Goal: Task Accomplishment & Management: Complete application form

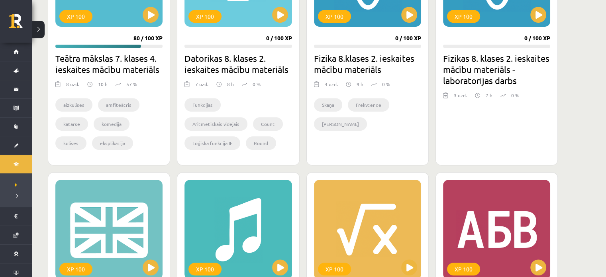
scroll to position [336, 0]
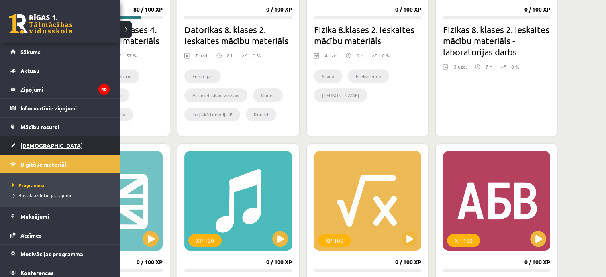
click at [25, 143] on span "[DEMOGRAPHIC_DATA]" at bounding box center [51, 145] width 63 height 7
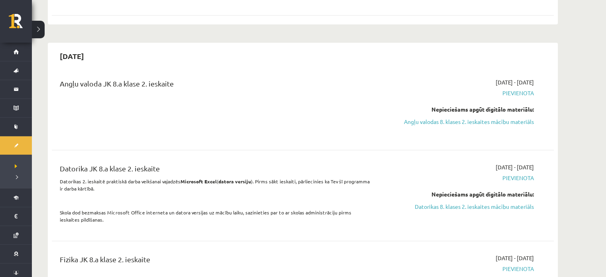
scroll to position [875, 0]
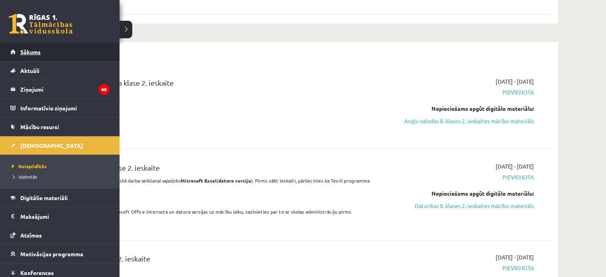
click at [42, 54] on link "Sākums" at bounding box center [59, 52] width 99 height 18
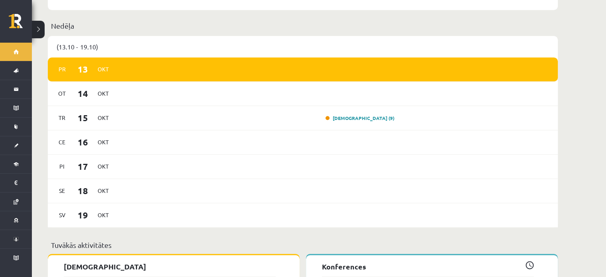
scroll to position [570, 0]
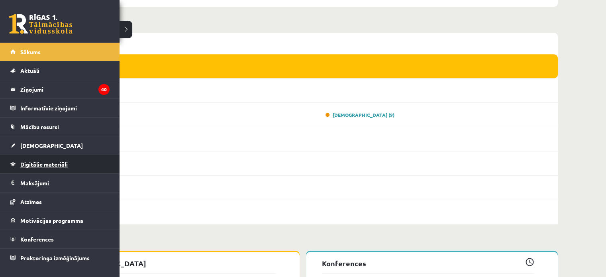
click at [48, 157] on link "Digitālie materiāli" at bounding box center [59, 164] width 99 height 18
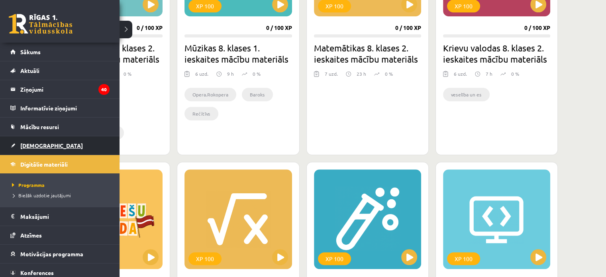
click at [14, 139] on link "[DEMOGRAPHIC_DATA]" at bounding box center [59, 145] width 99 height 18
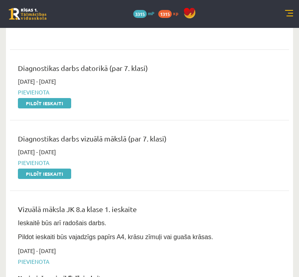
scroll to position [266, 0]
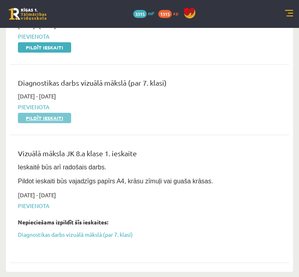
click at [53, 119] on link "Pildīt ieskaiti" at bounding box center [44, 118] width 53 height 10
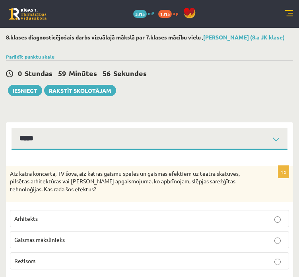
select select "**********"
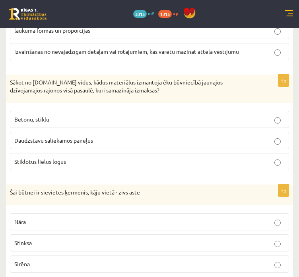
scroll to position [3931, 0]
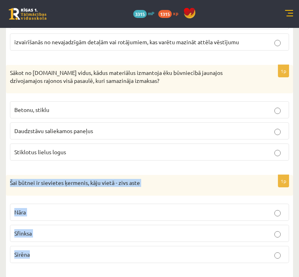
drag, startPoint x: 8, startPoint y: 176, endPoint x: 132, endPoint y: 241, distance: 140.0
click at [132, 241] on div "1p Šai būtnei ir sievietes ķermenis, kāju vietā - zivs aste Nāra Sfinksa Sirēna" at bounding box center [150, 222] width 288 height 94
copy div "Šai būtnei ir sievietes ķermenis, kāju vietā - zivs aste Nāra Sfinksa Sirēna"
click at [34, 208] on p "Nāra" at bounding box center [149, 212] width 271 height 8
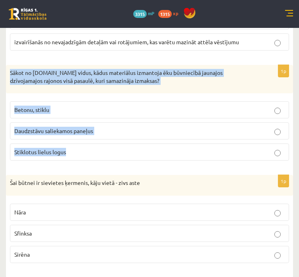
drag, startPoint x: 8, startPoint y: 65, endPoint x: 188, endPoint y: 153, distance: 199.8
click at [188, 153] on div "1p Sākot no 20.gs vidus, kādus materiālus izmantoja ēku būvniecībā jaunajos dzī…" at bounding box center [150, 116] width 288 height 102
copy div "Sākot no 20.gs vidus, kādus materiālus izmantoja ēku būvniecībā jaunajos dzīvoj…"
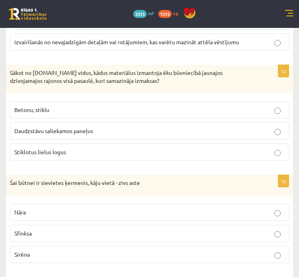
click at [155, 127] on p "Daudzstāvu saliekamos paneļus" at bounding box center [149, 131] width 271 height 8
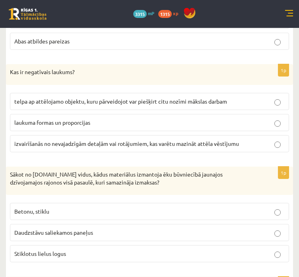
scroll to position [3802, 0]
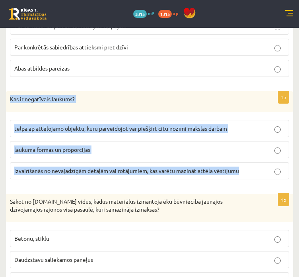
drag, startPoint x: 10, startPoint y: 92, endPoint x: 250, endPoint y: 178, distance: 254.6
click at [250, 178] on div "1p Kas ir negatīvais laukums? telpa ap attēlojamo objektu, kuru pārveidojot var…" at bounding box center [150, 138] width 288 height 94
copy div "Kas ir negatīvais laukums? telpa ap attēlojamo objektu, kuru pārveidojot var pi…"
click at [22, 125] on span "telpa ap attēlojamo objektu, kuru pārveidojot var piešķirt citu nozīmi mākslas …" at bounding box center [120, 128] width 213 height 7
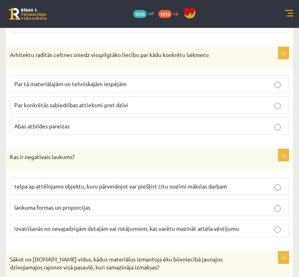
scroll to position [3734, 0]
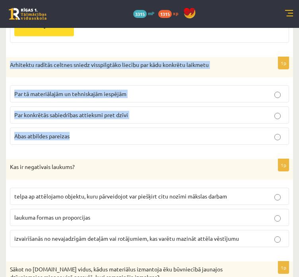
drag, startPoint x: 9, startPoint y: 59, endPoint x: 159, endPoint y: 133, distance: 167.1
click at [159, 133] on div "1p Arhitektu radītās celtnes sniedz visspilgtāko liecību par kādu konkrētu laik…" at bounding box center [150, 104] width 288 height 94
copy div "Arhitektu radītās celtnes sniedz visspilgtāko liecību par kādu konkrētu laikmet…"
click at [60, 132] on span "Abas atbildes pareizas" at bounding box center [41, 135] width 55 height 7
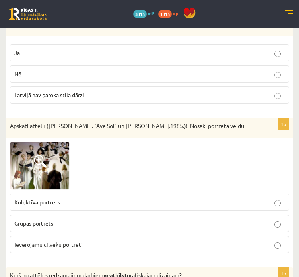
scroll to position [3262, 0]
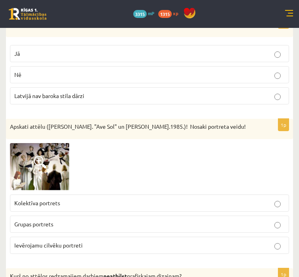
click at [36, 199] on p "Kolektīva portrets" at bounding box center [149, 203] width 271 height 8
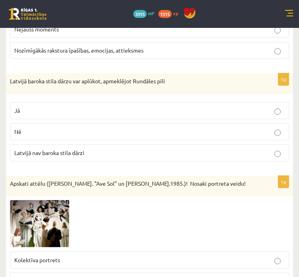
scroll to position [3184, 0]
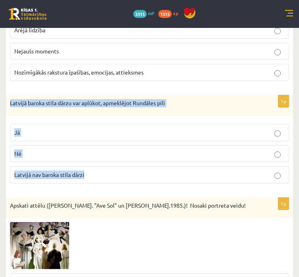
drag, startPoint x: 10, startPoint y: 100, endPoint x: 127, endPoint y: 176, distance: 139.7
click at [127, 176] on div "1p Latvijā baroka stila dārzu var aplūkot, apmeklējot Rundāles pili Jā Nē Latvi…" at bounding box center [150, 142] width 288 height 94
copy div "Latvijā baroka stila dārzu var aplūkot, apmeklējot Rundāles pili Jā Nē Latvijā …"
click at [207, 131] on p "Jā" at bounding box center [149, 132] width 271 height 8
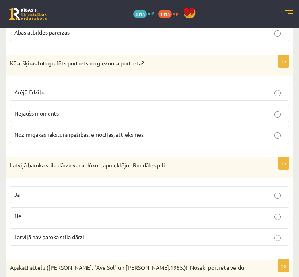
scroll to position [3121, 0]
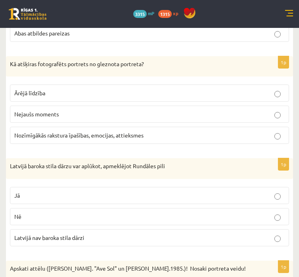
click at [6, 57] on div "Kā atšķiras fotografēts portrets no gleznota portreta?" at bounding box center [150, 66] width 288 height 21
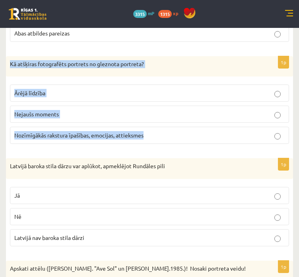
drag, startPoint x: 8, startPoint y: 61, endPoint x: 174, endPoint y: 128, distance: 178.9
click at [174, 128] on div "1p Kā atšķiras fotografēts portrets no gleznota portreta? Ārējā līdzība Nejaušs…" at bounding box center [150, 103] width 288 height 94
copy div "Kā atšķiras fotografēts portrets no gleznota portreta? Ārējā līdzība Nejaušs mo…"
click at [247, 131] on p "Nozīmīgākās rakstura īpašības, emocijas, attieksmes" at bounding box center [149, 135] width 271 height 8
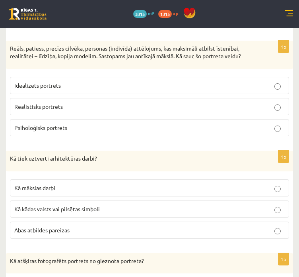
scroll to position [2921, 0]
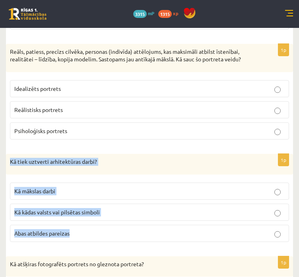
drag, startPoint x: 8, startPoint y: 158, endPoint x: 151, endPoint y: 248, distance: 168.9
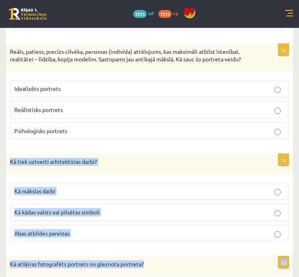
click at [12, 154] on div "Kā tiek uztverti arhitektūras darbi?" at bounding box center [150, 164] width 288 height 21
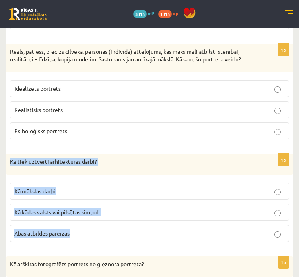
drag, startPoint x: 10, startPoint y: 157, endPoint x: 112, endPoint y: 222, distance: 121.4
click at [112, 222] on div "1p Kā tiek uztverti arhitektūras darbi? Kā mākslas darbi Kā kādas valsts vai pi…" at bounding box center [150, 201] width 288 height 94
copy div "Kā tiek uztverti arhitektūras darbi? Kā mākslas darbi Kā kādas valsts vai pilsē…"
click at [155, 237] on label "Abas atbildes pareizas" at bounding box center [150, 233] width 280 height 17
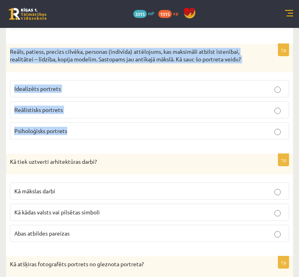
drag, startPoint x: 8, startPoint y: 46, endPoint x: 147, endPoint y: 121, distance: 157.7
click at [147, 121] on div "1p Reāls, patiess, precīzs cilvēka, personas (indivīda) attēlojums, kas maksimā…" at bounding box center [150, 95] width 288 height 102
copy div "Reāls, patiess, precīzs cilvēka, personas (indivīda) attēlojums, kas maksimāli …"
click at [147, 122] on label "Psiholoģisks portrets" at bounding box center [150, 130] width 280 height 17
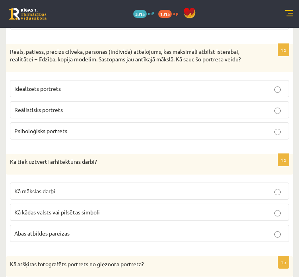
click at [132, 101] on label "Reālistisks portrets" at bounding box center [150, 109] width 280 height 17
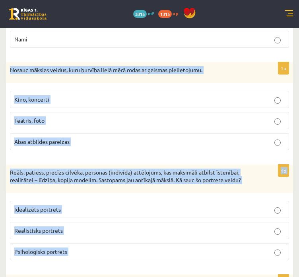
scroll to position [2815, 0]
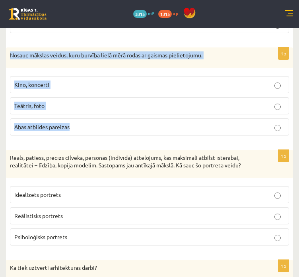
drag, startPoint x: 8, startPoint y: 139, endPoint x: 112, endPoint y: 139, distance: 104.7
click at [112, 139] on div "1p Nosauc mākslas veidus, kuru burvība lielā mērā rodas ar gaismas pielietojumu…" at bounding box center [150, 94] width 288 height 94
copy div "Nosauc mākslas veidus, kuru burvība lielā mērā rodas ar gaismas pielietojumu. K…"
click at [98, 130] on label "Abas atbildes pareizas" at bounding box center [150, 126] width 280 height 17
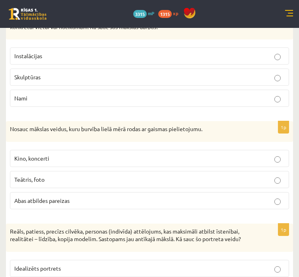
scroll to position [2648, 0]
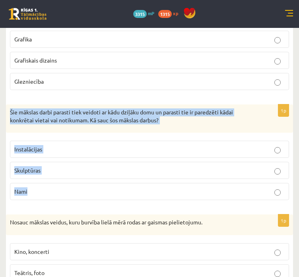
drag, startPoint x: 9, startPoint y: 111, endPoint x: 152, endPoint y: 196, distance: 166.0
click at [152, 196] on div "1p Šie mākslas darbi parasti tiek veidoti ar kādu dziļāku domu un parasti tie i…" at bounding box center [150, 155] width 288 height 102
copy div "Šie mākslas darbi parasti tiek veidoti ar kādu dziļāku domu un parasti tie ir p…"
click at [47, 148] on p "Instalācijas" at bounding box center [149, 149] width 271 height 8
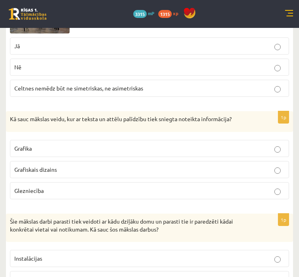
scroll to position [2534, 0]
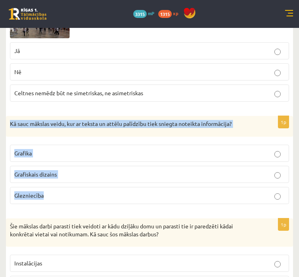
drag, startPoint x: 8, startPoint y: 120, endPoint x: 108, endPoint y: 184, distance: 118.9
click at [108, 184] on div "1p Kā sauc mākslas veidu, kur ar teksta un attēlu palīdzību tiek sniegta noteik…" at bounding box center [150, 163] width 288 height 94
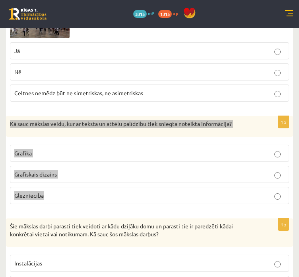
scroll to position [2526, 0]
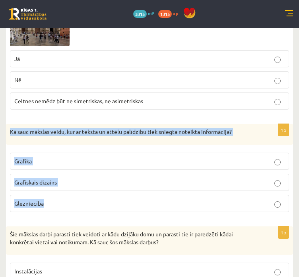
click at [205, 189] on label "Grafiskais dizains" at bounding box center [150, 182] width 280 height 17
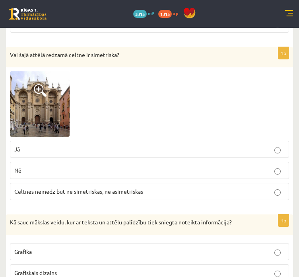
scroll to position [2435, 0]
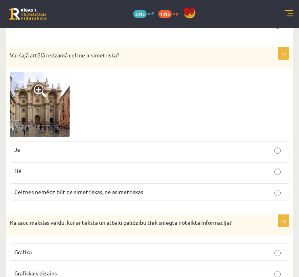
click at [45, 94] on span at bounding box center [40, 90] width 13 height 13
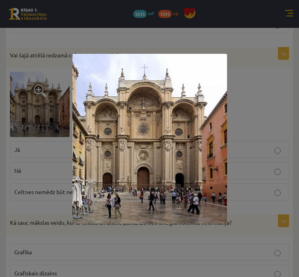
click at [275, 115] on div at bounding box center [149, 138] width 299 height 277
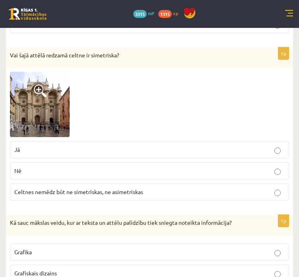
click at [112, 198] on label "Celtnes nemēdz būt ne simetriskas, ne asimetriskas" at bounding box center [150, 191] width 280 height 17
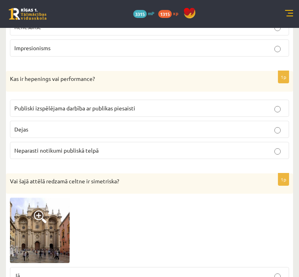
scroll to position [2309, 0]
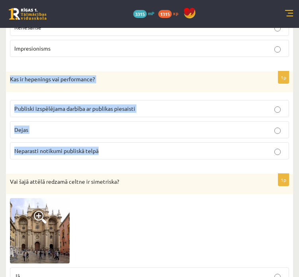
drag, startPoint x: 8, startPoint y: 76, endPoint x: 128, endPoint y: 148, distance: 139.9
click at [128, 148] on div "1p Kas ir hepenings vai performance? Publiski izspēlējama darbība ar publikas p…" at bounding box center [150, 118] width 288 height 94
click at [75, 108] on span "Publiski izspēlējama darbība ar publikas piesaisti" at bounding box center [74, 108] width 121 height 7
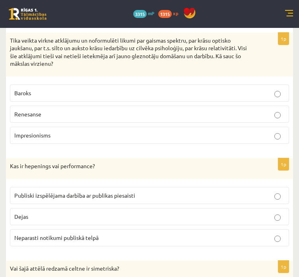
scroll to position [2221, 0]
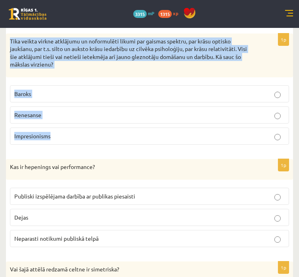
drag, startPoint x: 8, startPoint y: 38, endPoint x: 131, endPoint y: 125, distance: 150.8
click at [131, 125] on div "1p Tika veikta virkne atklājumu un noformulēti likumi par gaismas spektru, par …" at bounding box center [150, 91] width 288 height 117
click at [195, 131] on label "Impresionisms" at bounding box center [150, 135] width 280 height 17
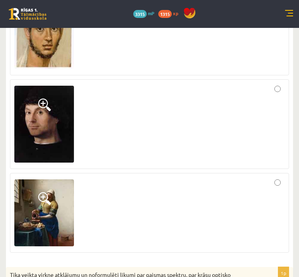
scroll to position [1989, 0]
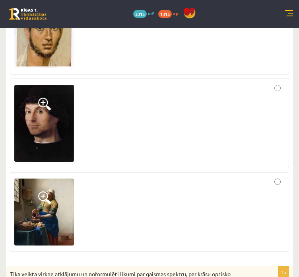
click at [273, 180] on div at bounding box center [149, 211] width 271 height 71
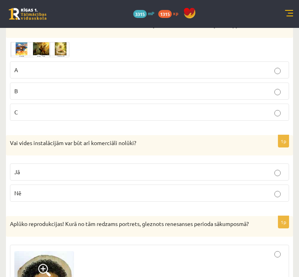
scroll to position [1728, 0]
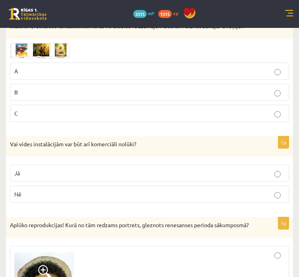
click at [13, 140] on p "Vai vides instalācijām var būt arī komerciāli nolūki?" at bounding box center [130, 144] width 240 height 8
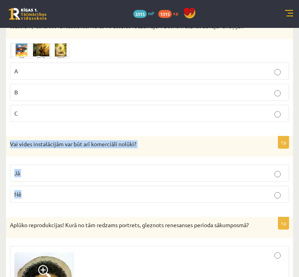
drag, startPoint x: 9, startPoint y: 137, endPoint x: 94, endPoint y: 181, distance: 95.5
click at [94, 181] on div "1p Vai vides instalācijām var būt arī komerciāli nolūki? Jā Nē" at bounding box center [150, 172] width 288 height 73
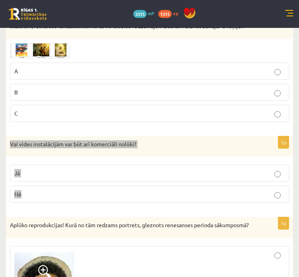
scroll to position [1691, 0]
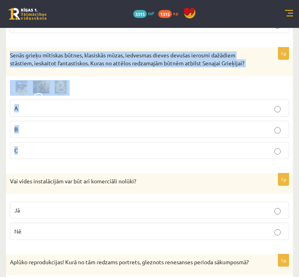
drag, startPoint x: 8, startPoint y: 49, endPoint x: 135, endPoint y: 142, distance: 157.6
click at [135, 142] on div "1p Senās grieķu mītiskas būtnes, klasiskās mūzas, iedvesmas dieves devušas iero…" at bounding box center [150, 105] width 288 height 117
click at [136, 130] on label "B" at bounding box center [150, 129] width 280 height 17
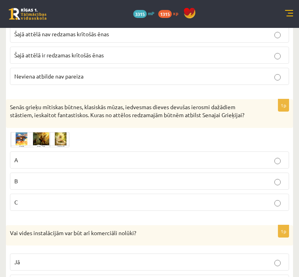
scroll to position [1638, 0]
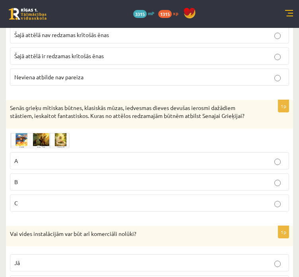
click at [53, 133] on img at bounding box center [40, 141] width 60 height 16
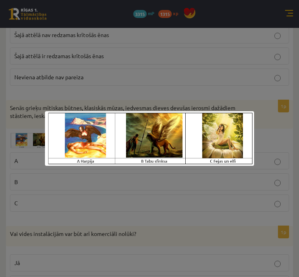
click at [103, 184] on div at bounding box center [149, 138] width 299 height 277
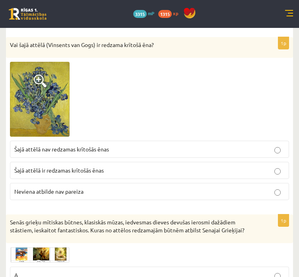
scroll to position [1521, 0]
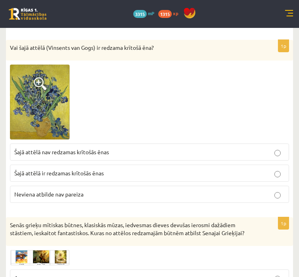
click at [24, 151] on label "Šajā attēlā nav redzamas krītošās ēnas" at bounding box center [150, 151] width 280 height 17
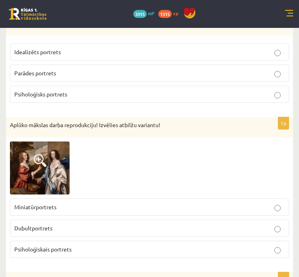
scroll to position [1295, 0]
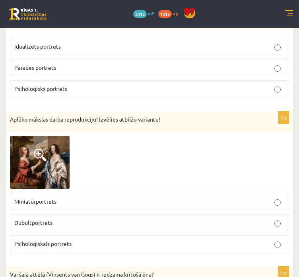
click at [12, 160] on img at bounding box center [40, 162] width 60 height 53
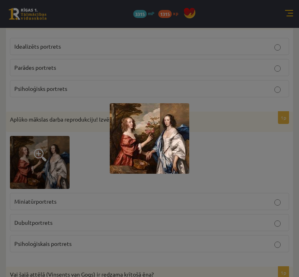
click at [29, 160] on div at bounding box center [149, 138] width 299 height 277
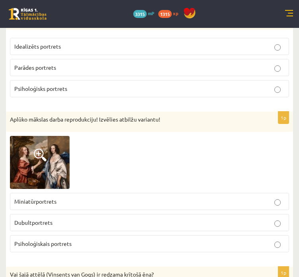
click at [41, 219] on span "Dubultportrets" at bounding box center [33, 222] width 38 height 7
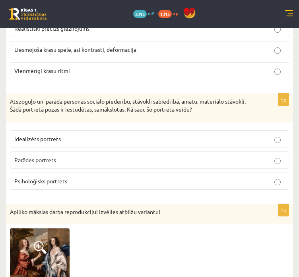
scroll to position [1191, 0]
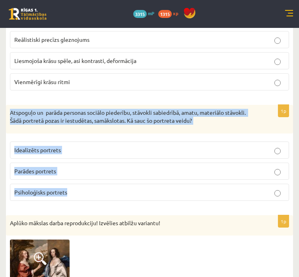
drag, startPoint x: 11, startPoint y: 108, endPoint x: 117, endPoint y: 183, distance: 130.0
click at [117, 183] on div "1p Atspoguļo un parāda personas sociālo piederību, stāvokli sabiedrībā, amatu, …" at bounding box center [150, 156] width 288 height 102
click at [117, 184] on label "Psiholoģisks portrets" at bounding box center [150, 192] width 280 height 17
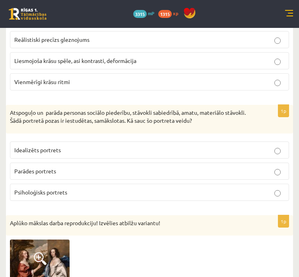
click at [16, 167] on span "Parādes portrets" at bounding box center [35, 170] width 42 height 7
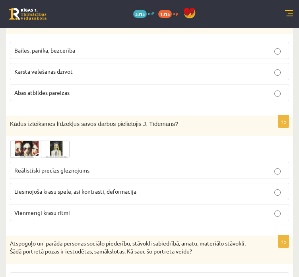
scroll to position [1060, 0]
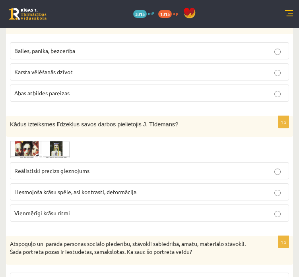
click at [29, 168] on span "Reālistiski precīzs gleznojums" at bounding box center [51, 170] width 75 height 7
click at [35, 197] on fieldset "Reālistiski precīzs gleznojums Liesmojoša krāsu spēle, asi kontrasti, deformāci…" at bounding box center [150, 191] width 280 height 66
click at [33, 188] on span "Liesmojoša krāsu spēle, asi kontrasti, deformācija" at bounding box center [75, 191] width 122 height 7
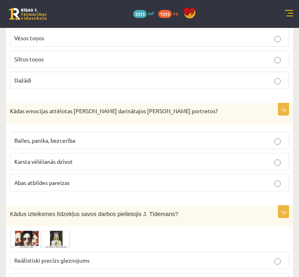
scroll to position [969, 0]
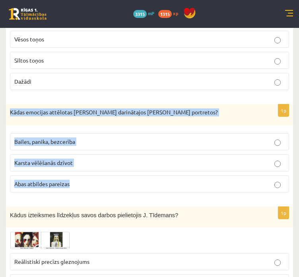
drag, startPoint x: 8, startPoint y: 106, endPoint x: 94, endPoint y: 175, distance: 110.0
click at [94, 175] on div "1p Kādas emocijas attēlotas Pablo Pikaso darinātajos Doras Mares portretos? Bai…" at bounding box center [150, 151] width 288 height 94
click at [88, 133] on label "Bailes, panika, bezcerība" at bounding box center [150, 141] width 280 height 17
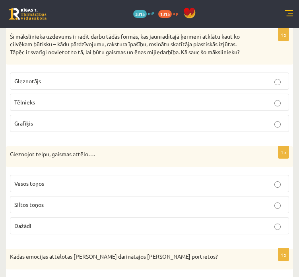
scroll to position [825, 0]
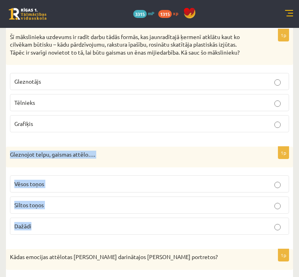
drag, startPoint x: 10, startPoint y: 149, endPoint x: 102, endPoint y: 228, distance: 121.2
click at [102, 228] on div "1p Gleznojot telpu, gaismas attēlo…. Vēsos toņos Siltos toņos Dažādi" at bounding box center [150, 194] width 288 height 94
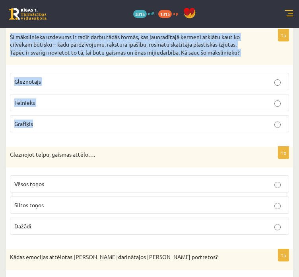
drag, startPoint x: 10, startPoint y: 32, endPoint x: 102, endPoint y: 117, distance: 125.1
click at [102, 117] on div "1p Šī mākslinieka uzdevums ir radīt darbu tādās formās, kas jaunradītajā ķermen…" at bounding box center [150, 84] width 288 height 110
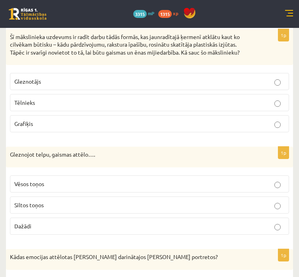
click at [268, 227] on p "Dažādi" at bounding box center [149, 226] width 271 height 8
click at [97, 101] on p "Tēlnieks" at bounding box center [149, 102] width 271 height 8
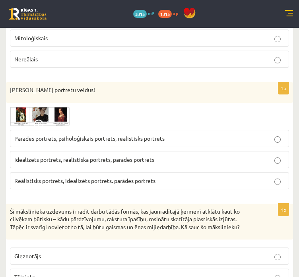
scroll to position [650, 0]
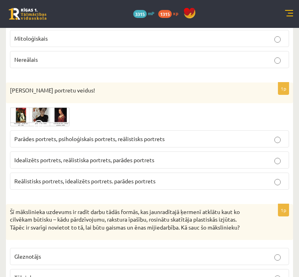
click at [30, 142] on label "Parādes portrets, psiholoģiskais portrets, reālistisks portrets" at bounding box center [150, 138] width 280 height 17
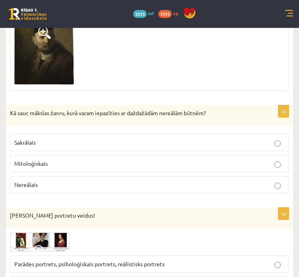
scroll to position [524, 0]
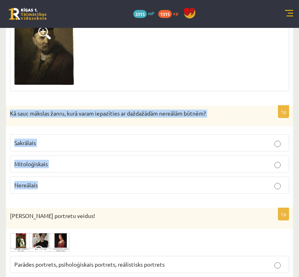
drag, startPoint x: 8, startPoint y: 112, endPoint x: 92, endPoint y: 179, distance: 108.0
click at [92, 179] on div "1p Kā sauc mākslas žanru, kurā varam iepazīties ar daždažādām nereālām būtnēm? …" at bounding box center [150, 153] width 288 height 94
click at [130, 160] on p "Mitoloģiskais" at bounding box center [149, 164] width 271 height 8
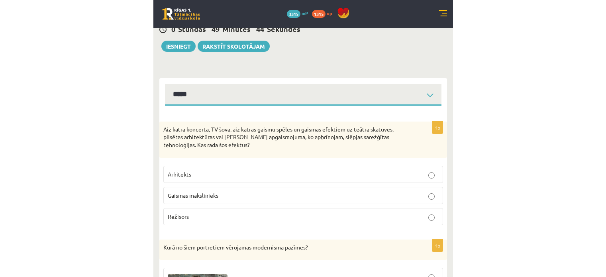
scroll to position [44, 0]
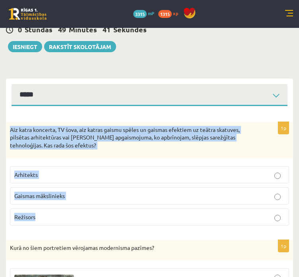
drag, startPoint x: 11, startPoint y: 128, endPoint x: 142, endPoint y: 224, distance: 162.1
click at [142, 224] on div "1p Aiz katra koncerta, TV šova, aiz katras gaismu spēles un gaismas efektiem uz…" at bounding box center [150, 177] width 288 height 110
click at [164, 197] on p "Gaismas mākslinieks" at bounding box center [149, 196] width 271 height 8
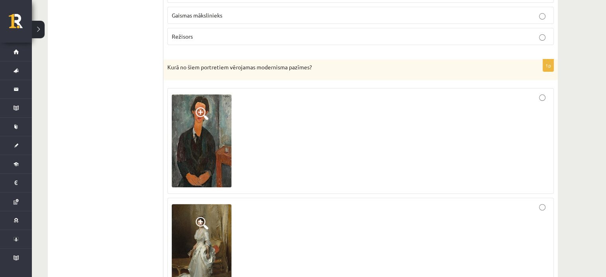
scroll to position [0, 0]
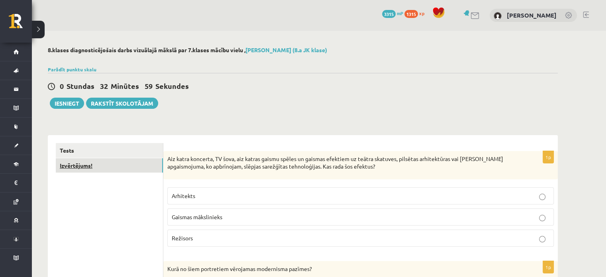
click at [114, 162] on link "Izvērtējums!" at bounding box center [109, 165] width 107 height 15
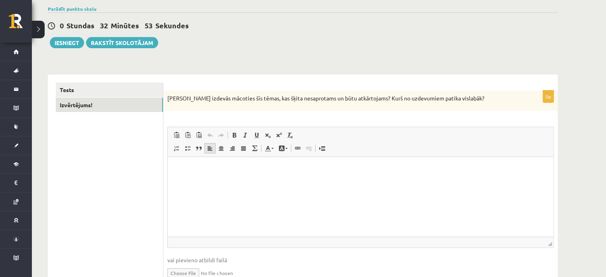
scroll to position [66, 0]
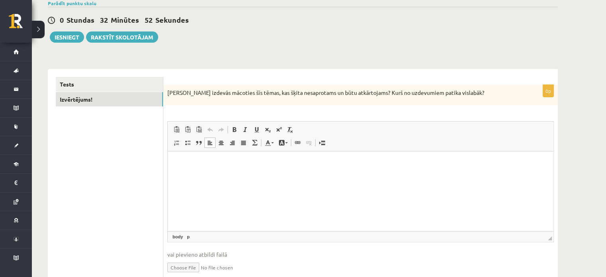
click at [213, 176] on html at bounding box center [361, 163] width 386 height 24
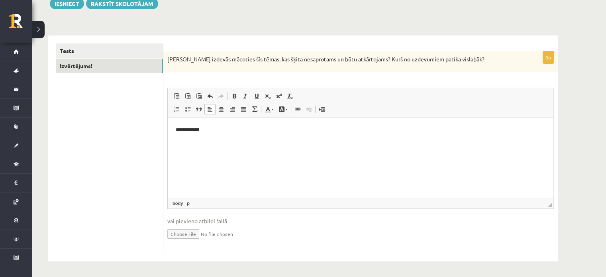
scroll to position [100, 0]
click at [67, 8] on button "Iesniegt" at bounding box center [67, 3] width 34 height 11
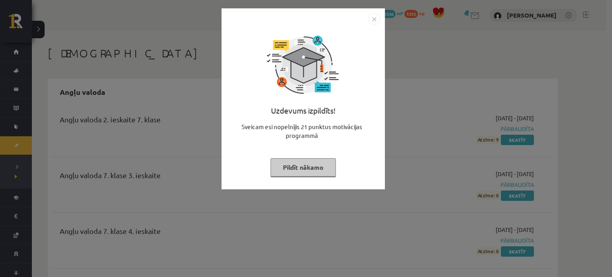
click at [372, 18] on img "Close" at bounding box center [374, 19] width 12 height 12
